Goal: Task Accomplishment & Management: Complete application form

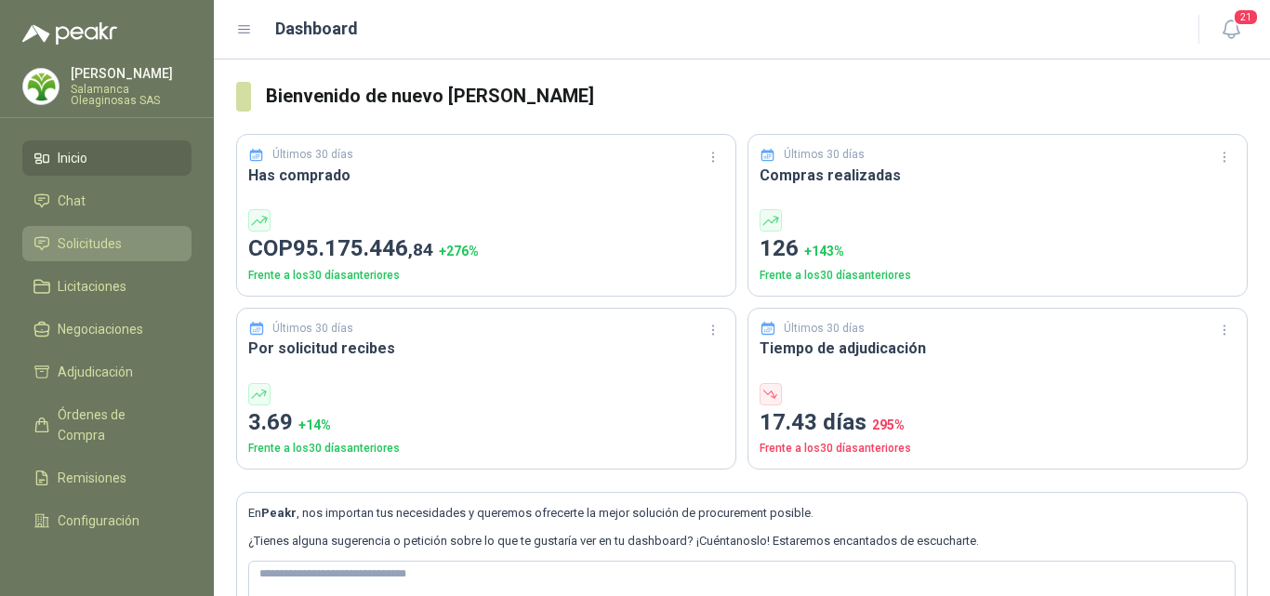
click at [83, 238] on span "Solicitudes" at bounding box center [90, 243] width 64 height 20
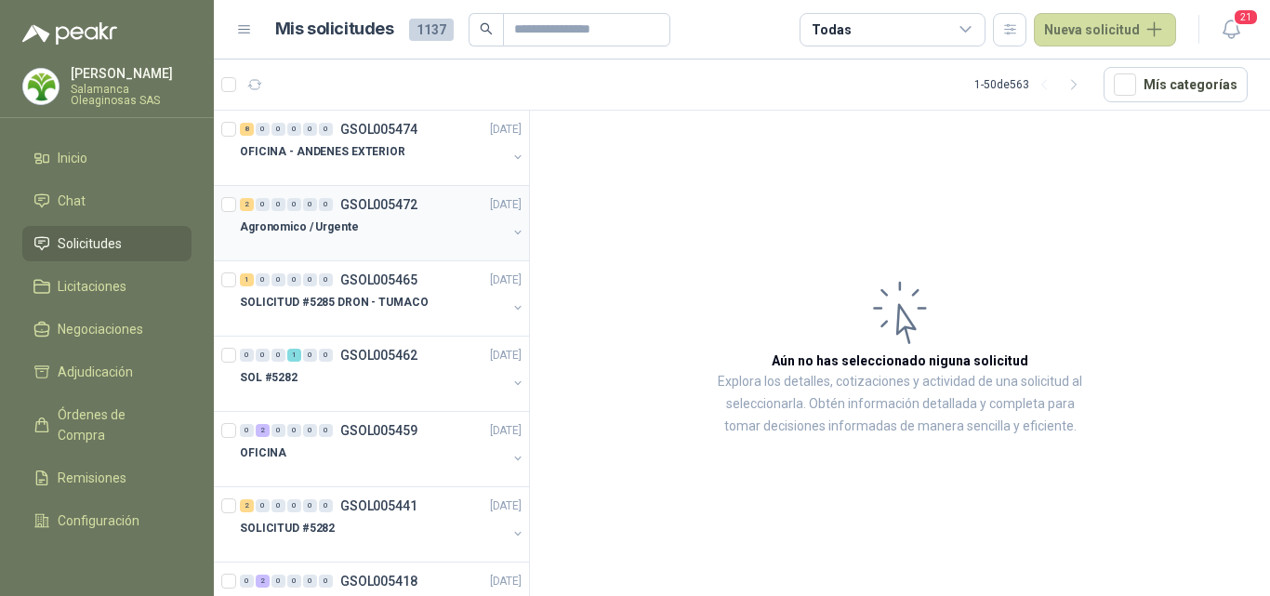
click at [403, 240] on div at bounding box center [373, 245] width 267 height 15
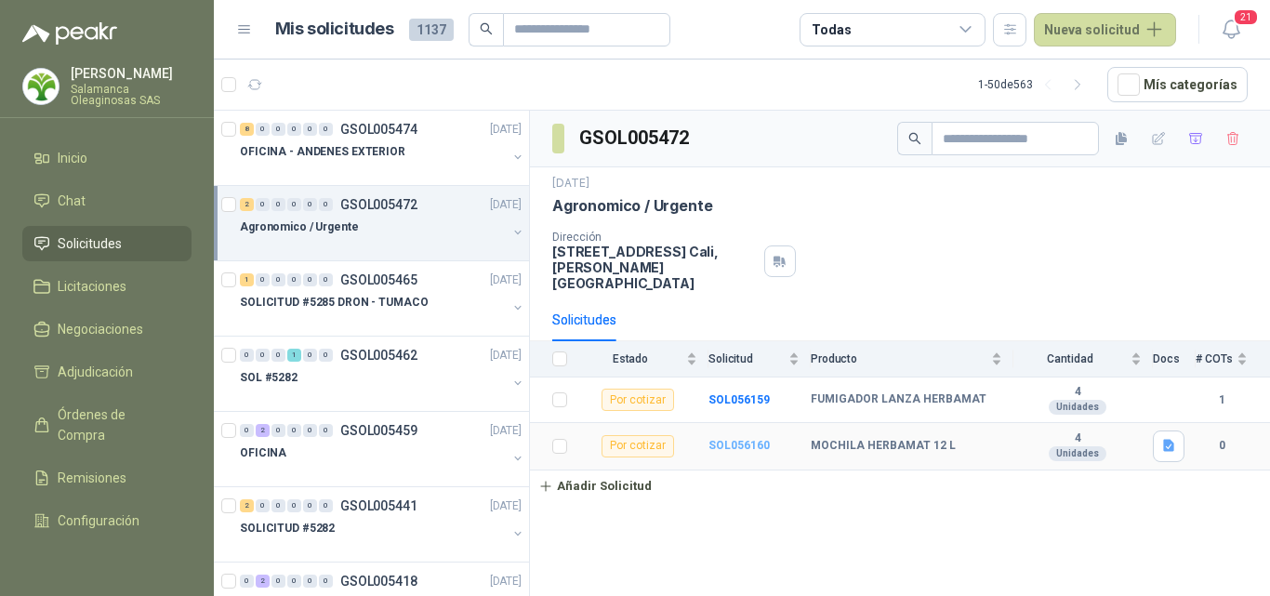
click at [744, 439] on b "SOL056160" at bounding box center [738, 445] width 61 height 13
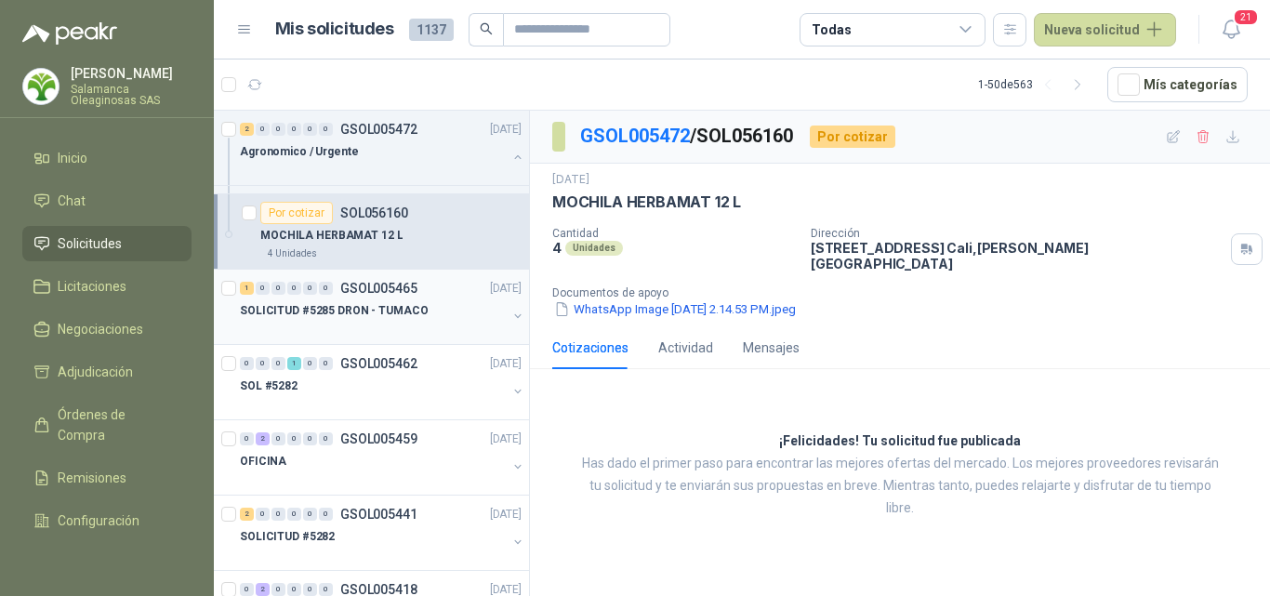
scroll to position [186, 0]
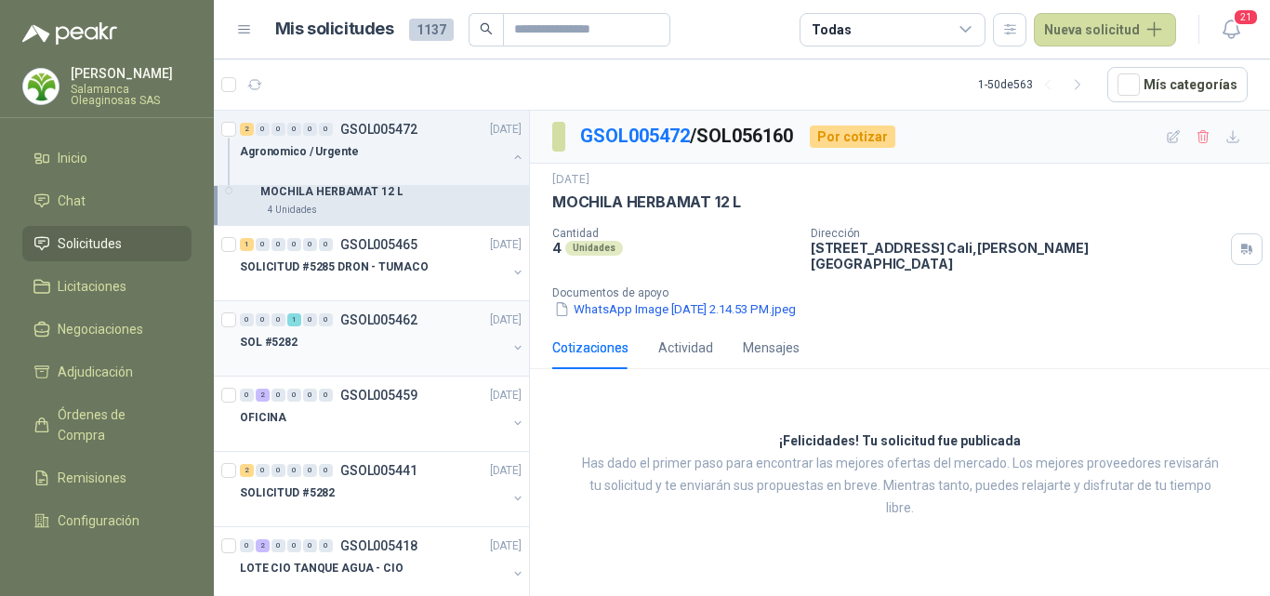
click at [368, 349] on div "SOL #5282" at bounding box center [373, 342] width 267 height 22
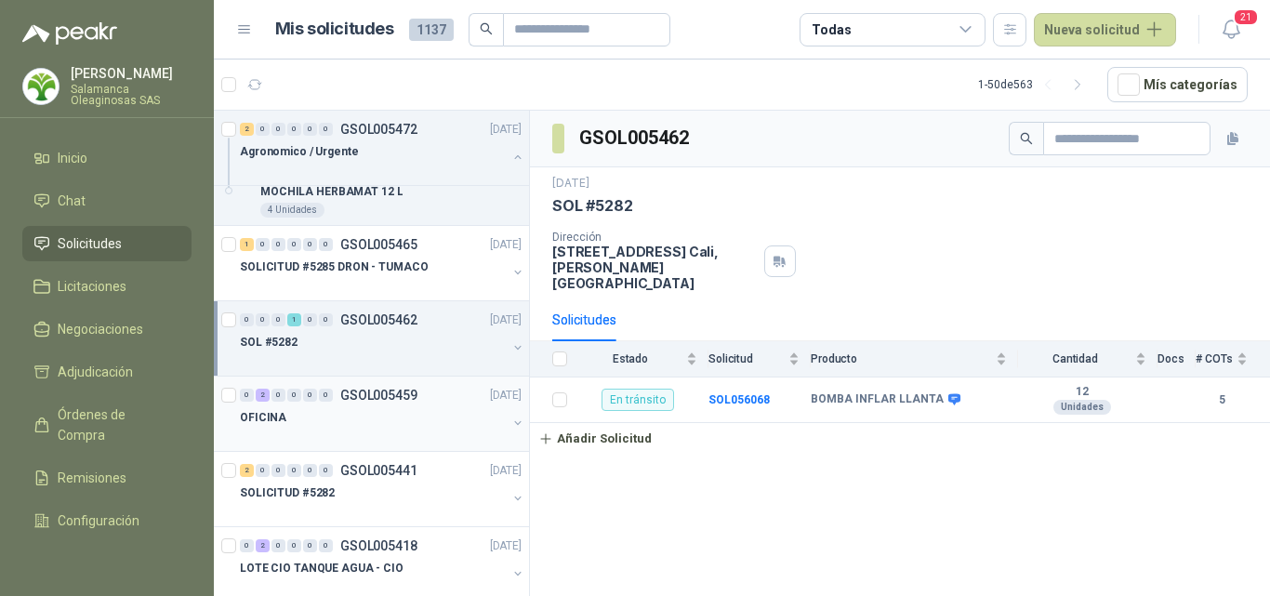
click at [362, 415] on div "OFICINA" at bounding box center [373, 417] width 267 height 22
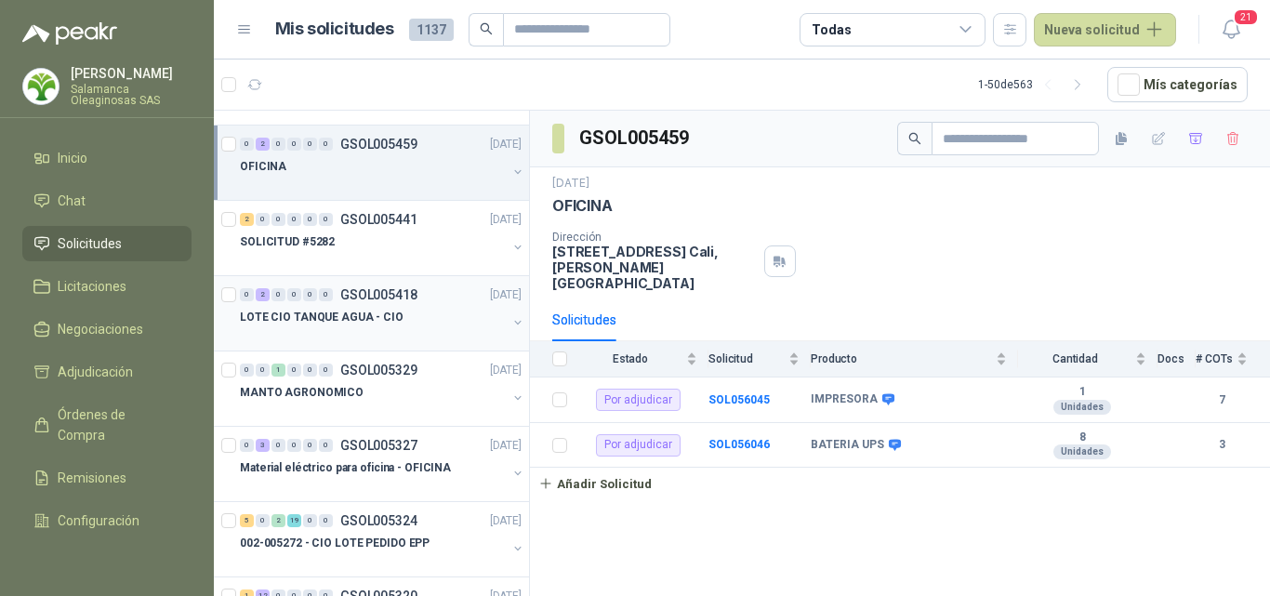
scroll to position [465, 0]
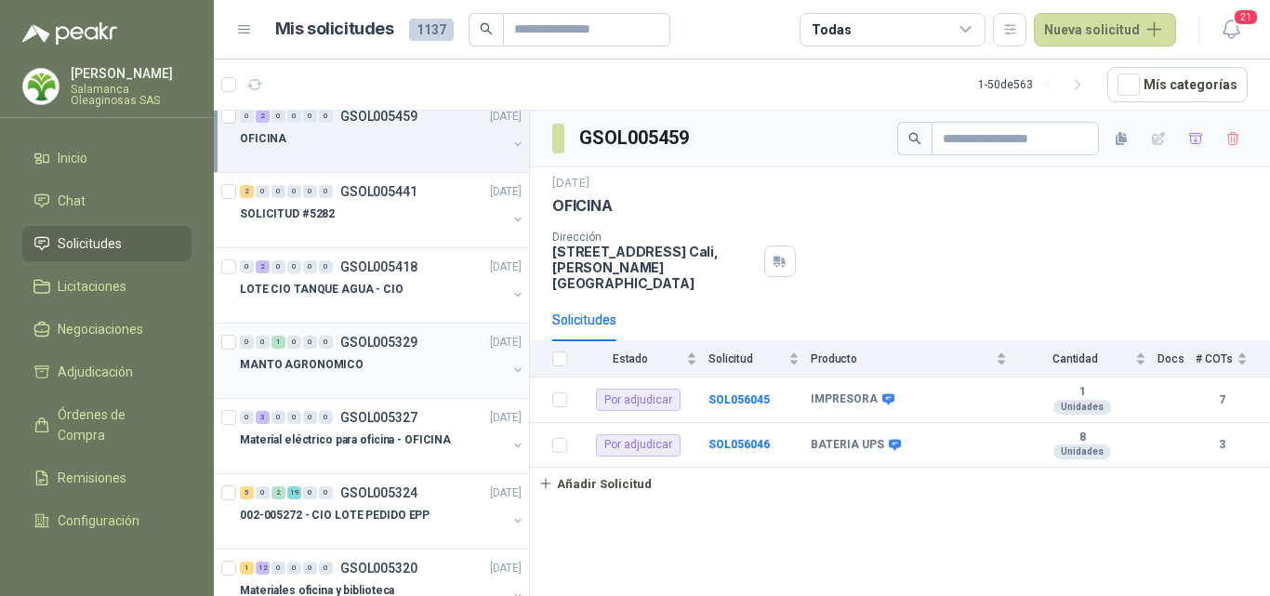
click at [365, 374] on div "MANTO AGRONOMICO" at bounding box center [373, 364] width 267 height 22
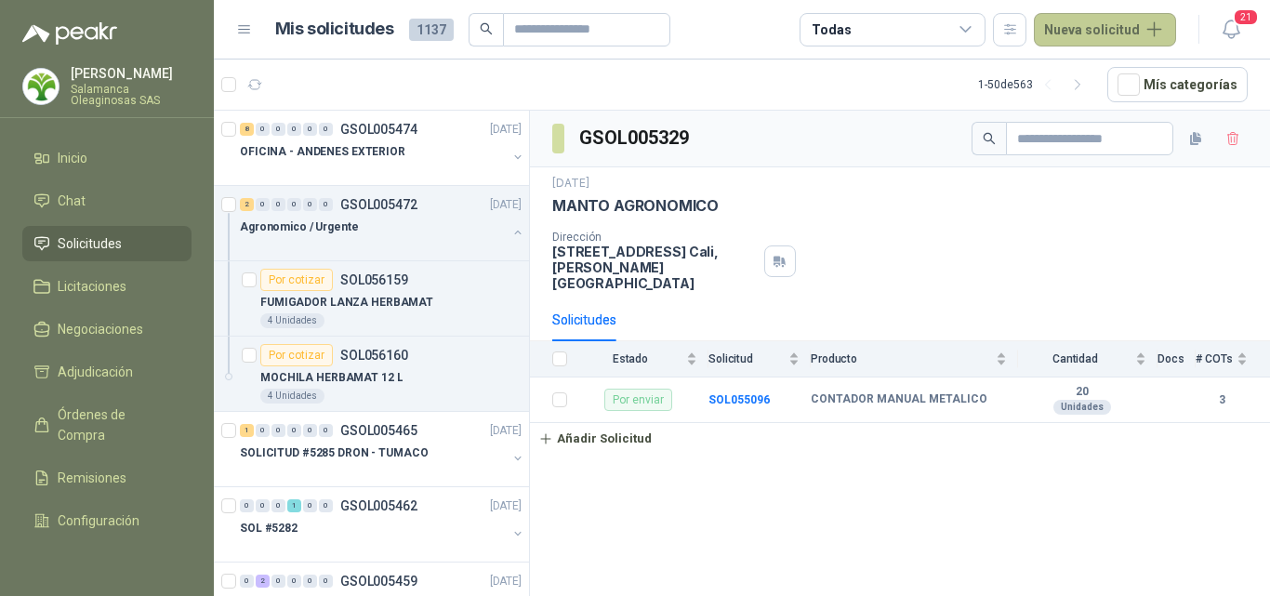
click at [1136, 28] on button "Nueva solicitud" at bounding box center [1105, 29] width 142 height 33
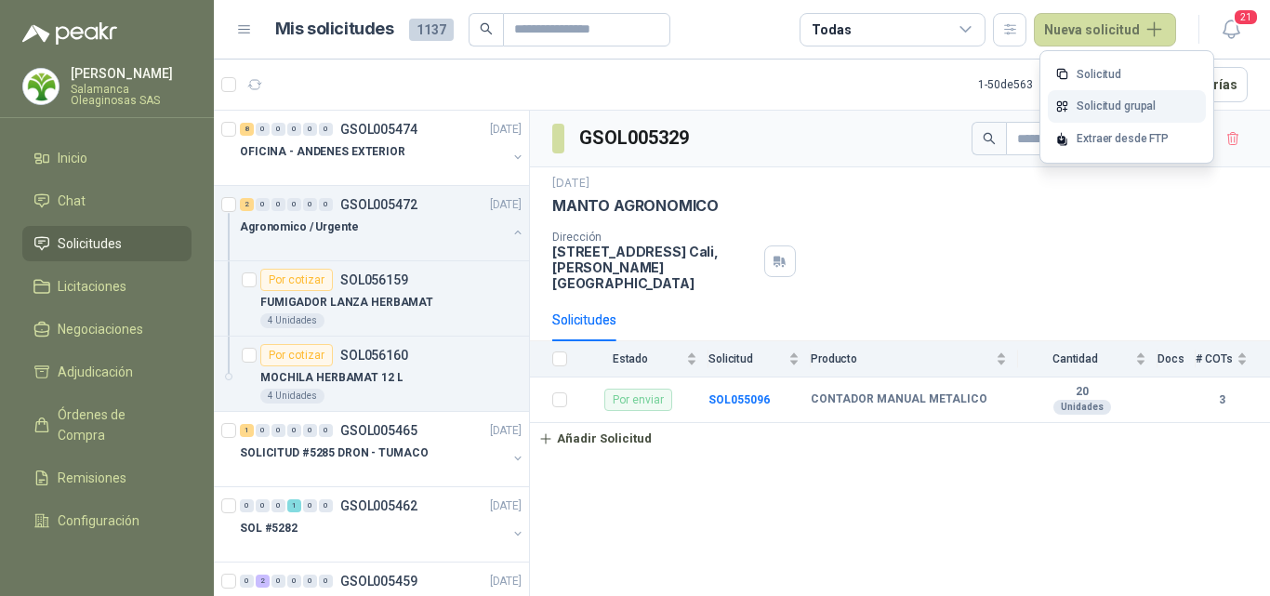
click at [1134, 112] on link "Solicitud grupal" at bounding box center [1127, 106] width 158 height 33
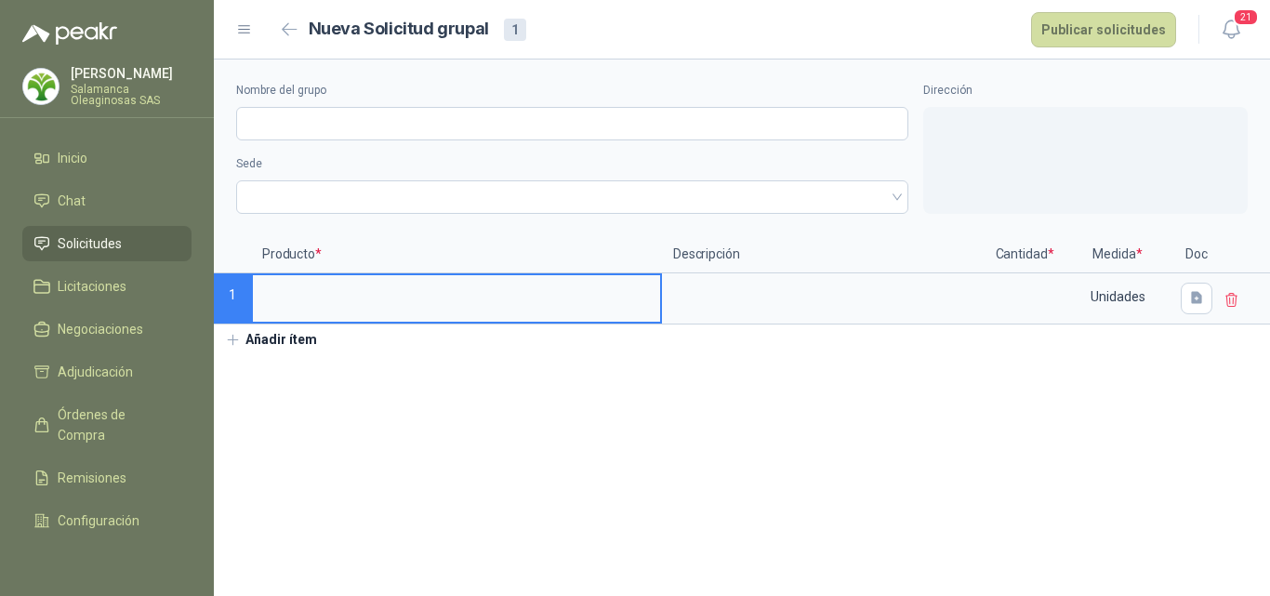
click at [362, 284] on input at bounding box center [456, 293] width 407 height 36
type input "*"
type input "**********"
click at [294, 345] on button "Añadir ítem" at bounding box center [271, 340] width 114 height 32
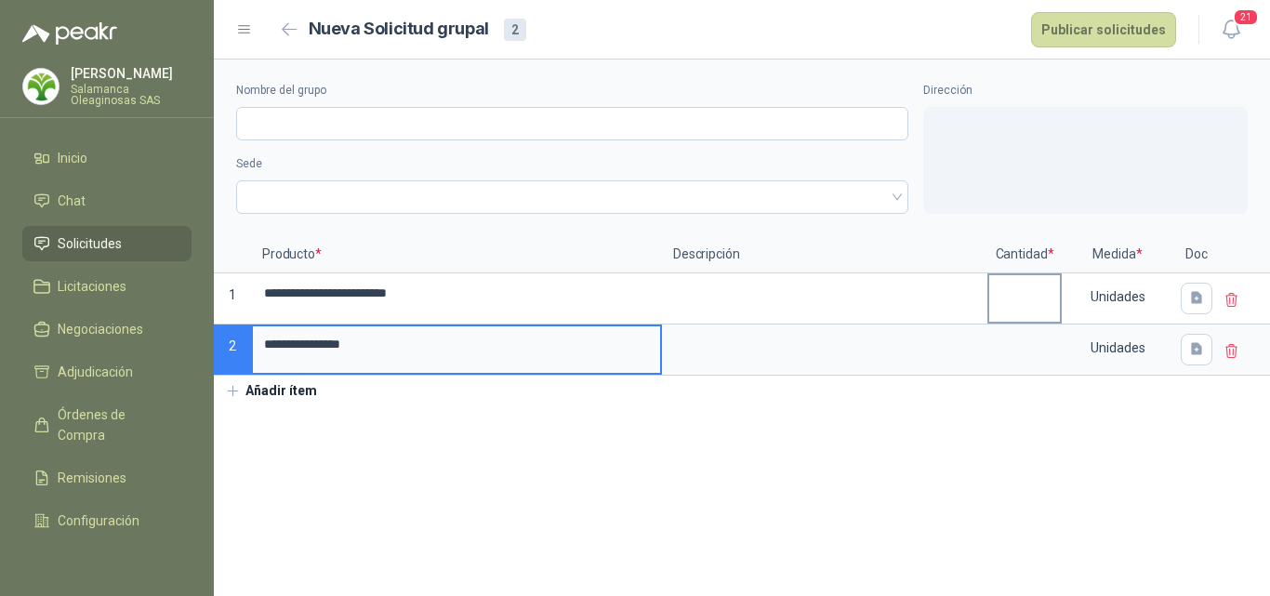
type input "**********"
click at [1052, 292] on input at bounding box center [1024, 293] width 71 height 36
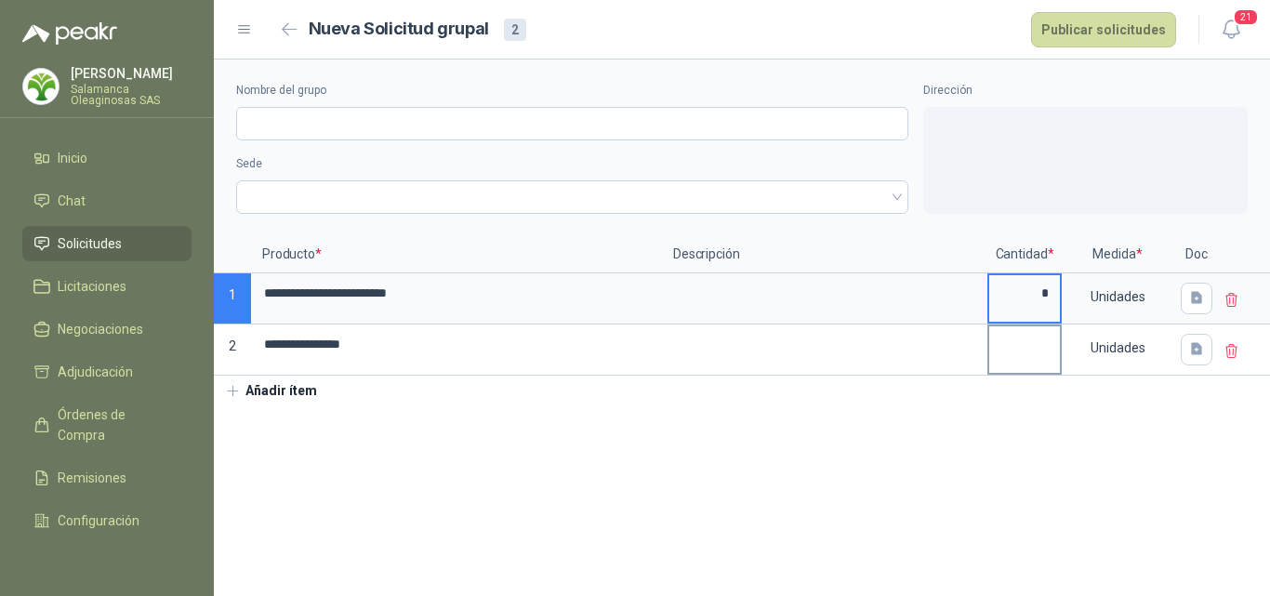
type input "*"
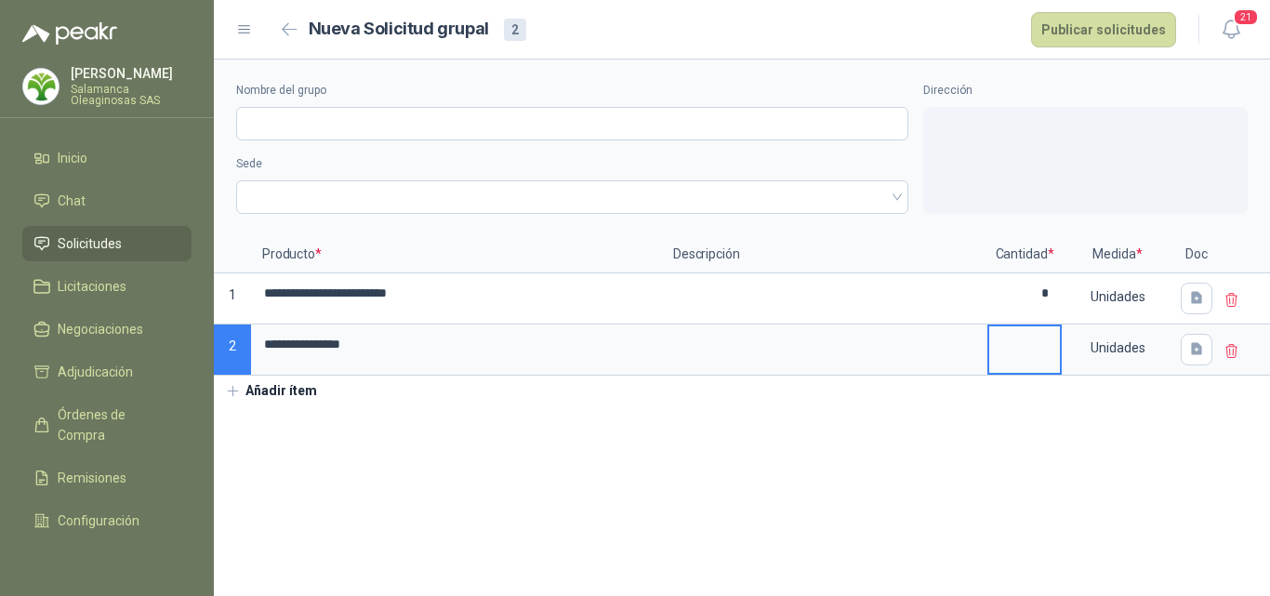
click at [1053, 358] on input at bounding box center [1024, 344] width 71 height 36
type input "*"
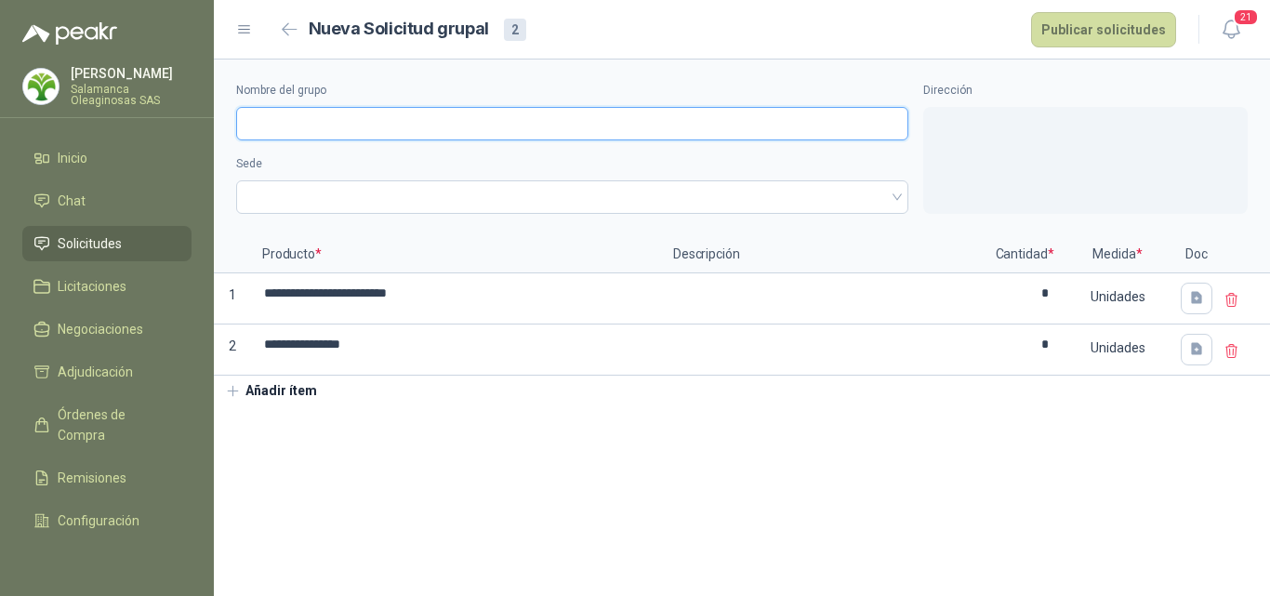
click at [382, 114] on input "Nombre del grupo" at bounding box center [572, 123] width 672 height 33
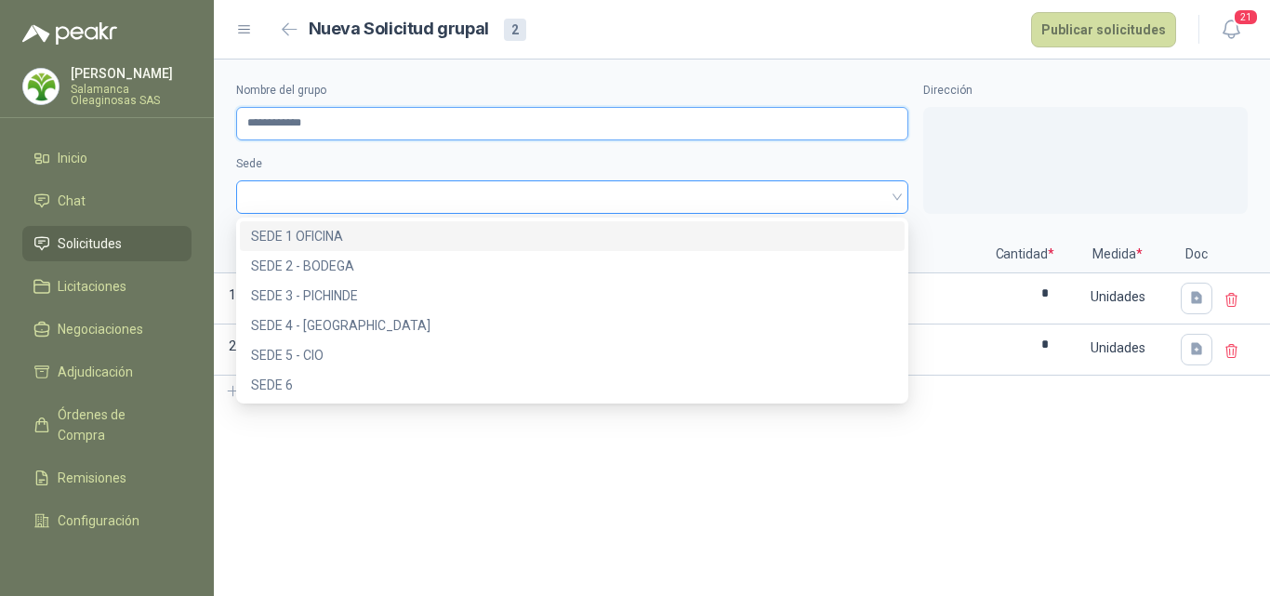
click at [349, 196] on span at bounding box center [572, 197] width 650 height 28
type input "**********"
click at [349, 219] on div "d4164082-01d6-496a-b2f2-b129013d2785 a35455d9-cd94-41fb-8472-b129013e5f77 SEDE …" at bounding box center [572, 311] width 672 height 186
click at [348, 231] on div "SEDE 1 OFICINA" at bounding box center [572, 236] width 642 height 20
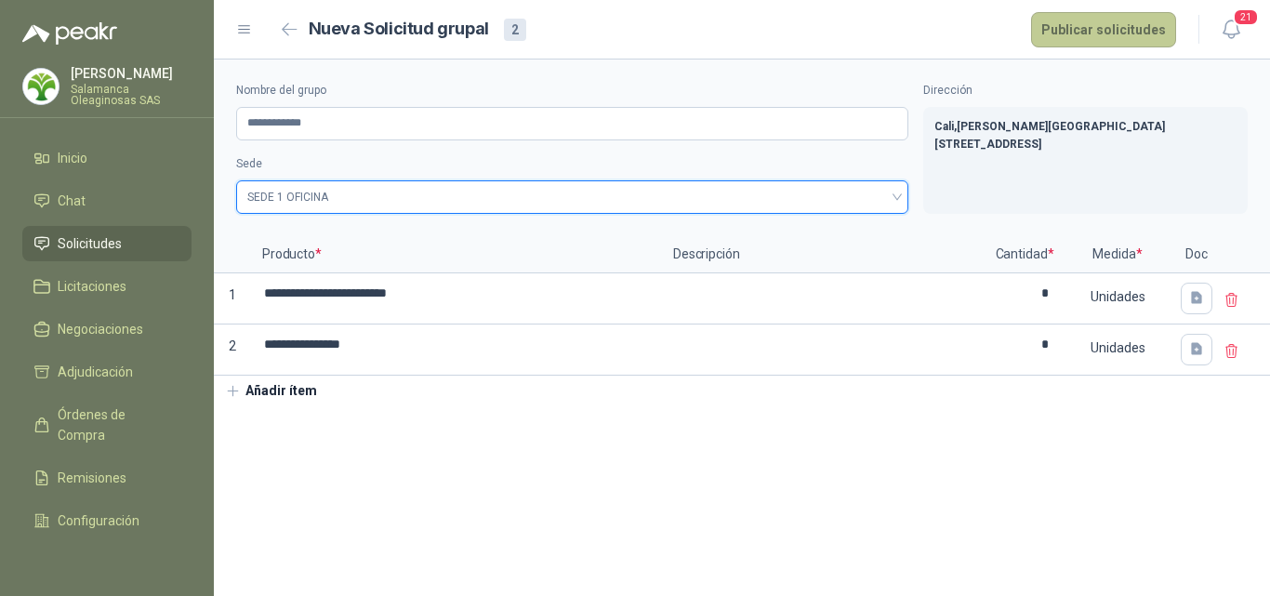
click at [1139, 29] on button "Publicar solicitudes" at bounding box center [1103, 29] width 145 height 35
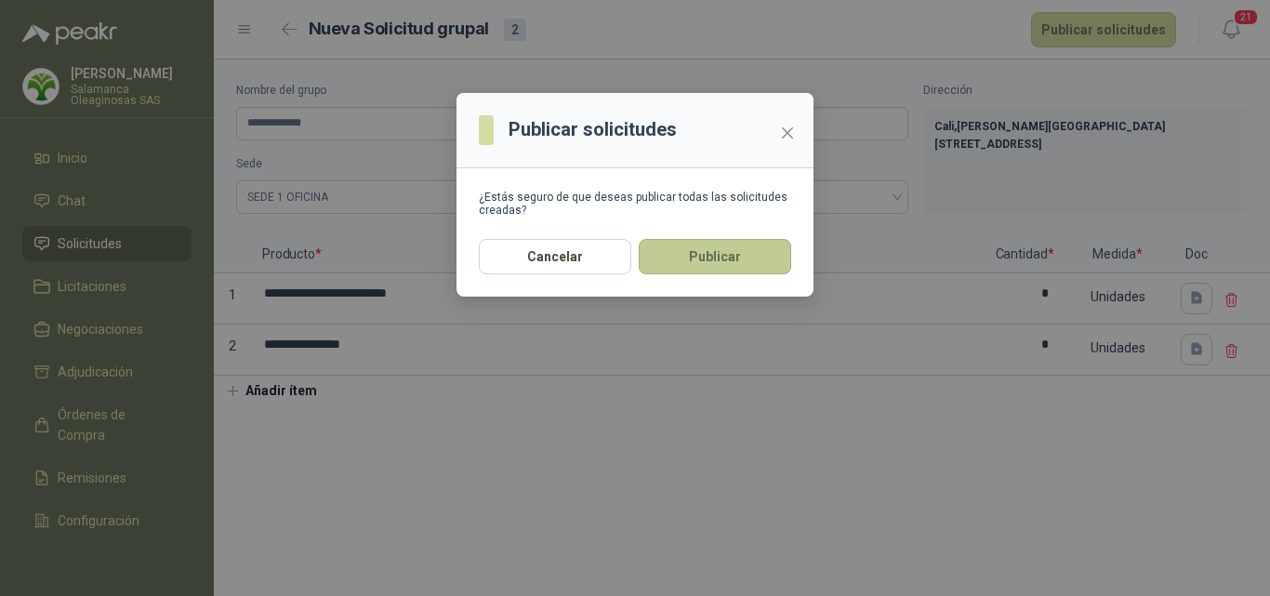
click at [741, 256] on button "Publicar" at bounding box center [715, 256] width 152 height 35
